Goal: Information Seeking & Learning: Learn about a topic

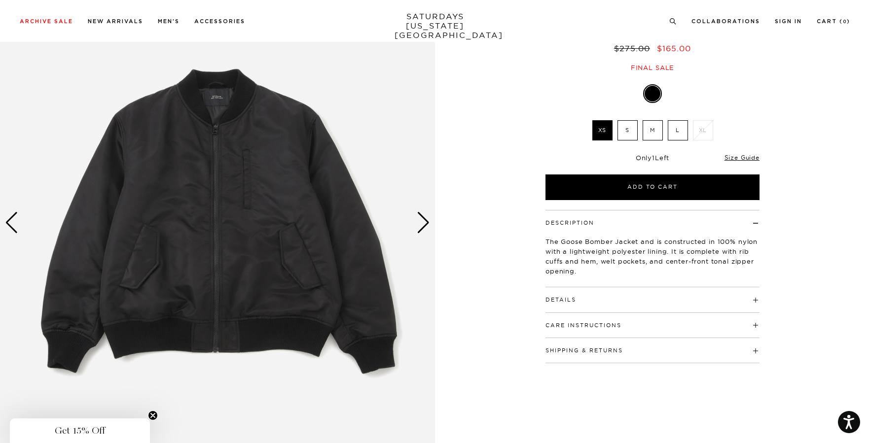
click at [425, 222] on div "Next slide" at bounding box center [423, 223] width 13 height 22
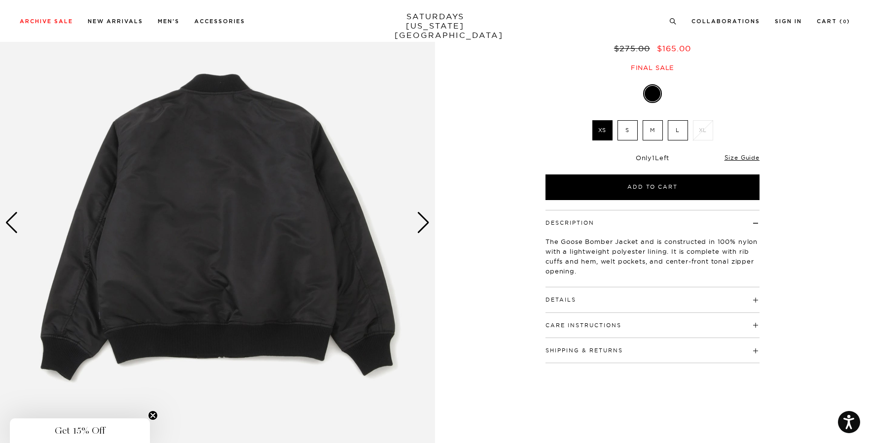
click at [425, 222] on div "Next slide" at bounding box center [423, 223] width 13 height 22
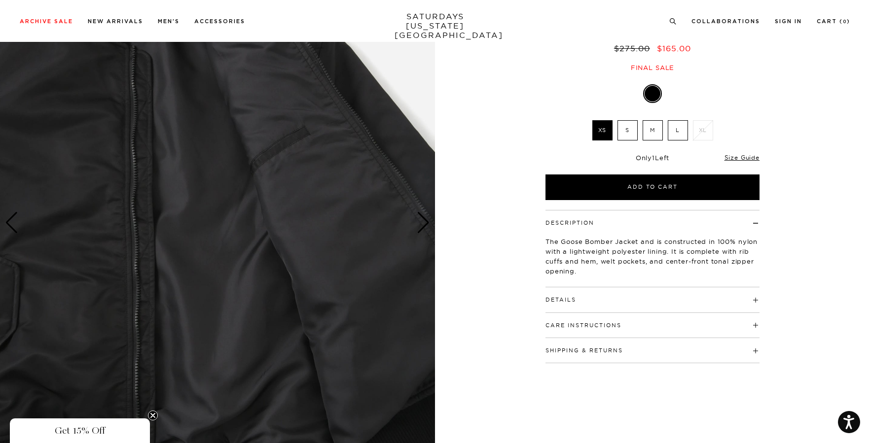
click at [425, 222] on div "Next slide" at bounding box center [423, 223] width 13 height 22
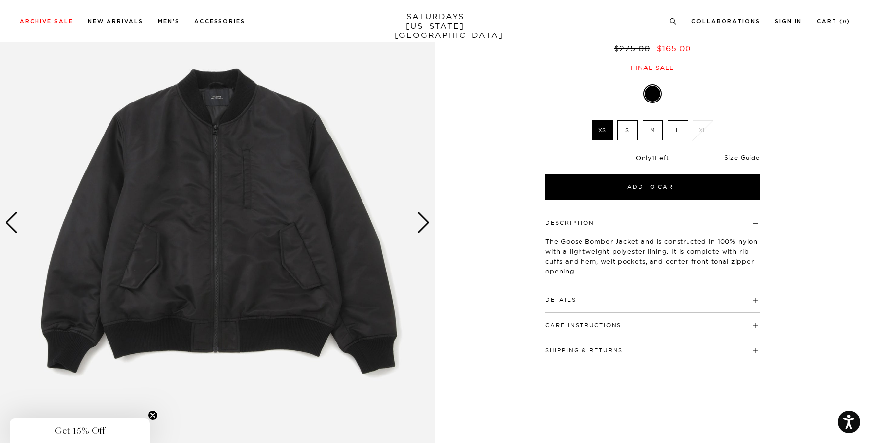
click at [731, 156] on link "Size Guide" at bounding box center [742, 157] width 35 height 7
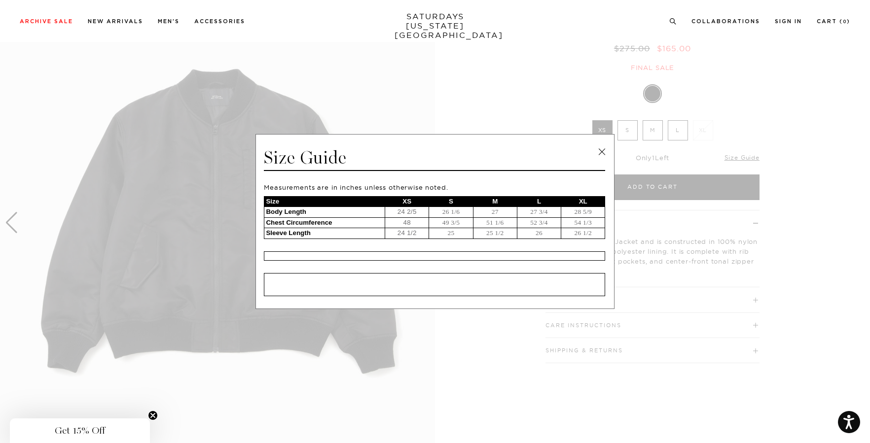
click at [601, 149] on link at bounding box center [601, 152] width 15 height 15
